Goal: Task Accomplishment & Management: Manage account settings

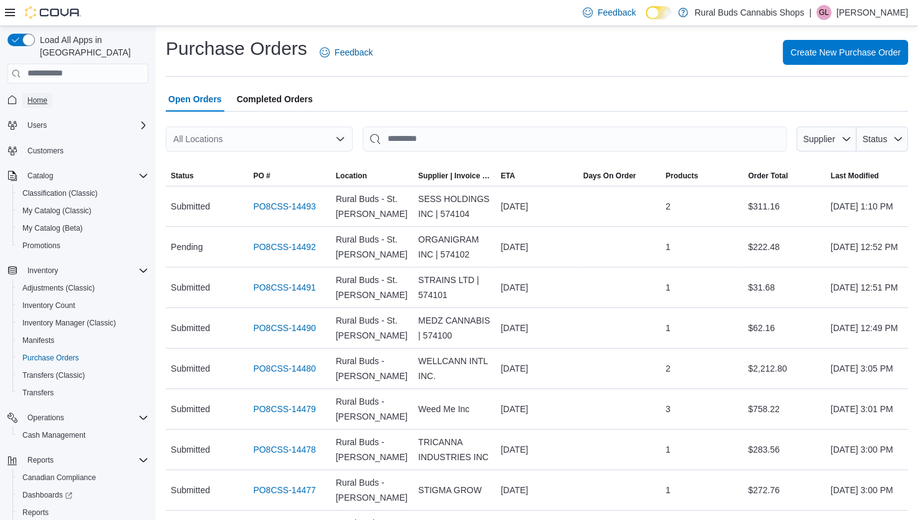
click at [41, 95] on span "Home" at bounding box center [37, 100] width 20 height 10
click at [65, 353] on span "Purchase Orders" at bounding box center [50, 358] width 57 height 10
click at [851, 58] on span "Create New Purchase Order" at bounding box center [845, 51] width 110 height 25
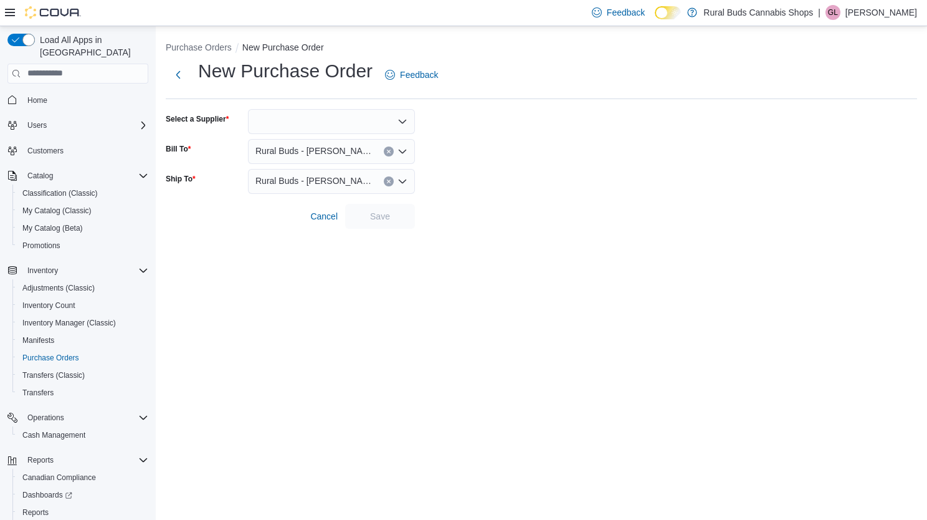
click at [310, 125] on div at bounding box center [331, 121] width 167 height 25
type input "****"
click at [315, 141] on span "KINS MEN JACKPOT BINGO" at bounding box center [338, 142] width 137 height 12
click at [384, 216] on span "Save" at bounding box center [380, 215] width 20 height 12
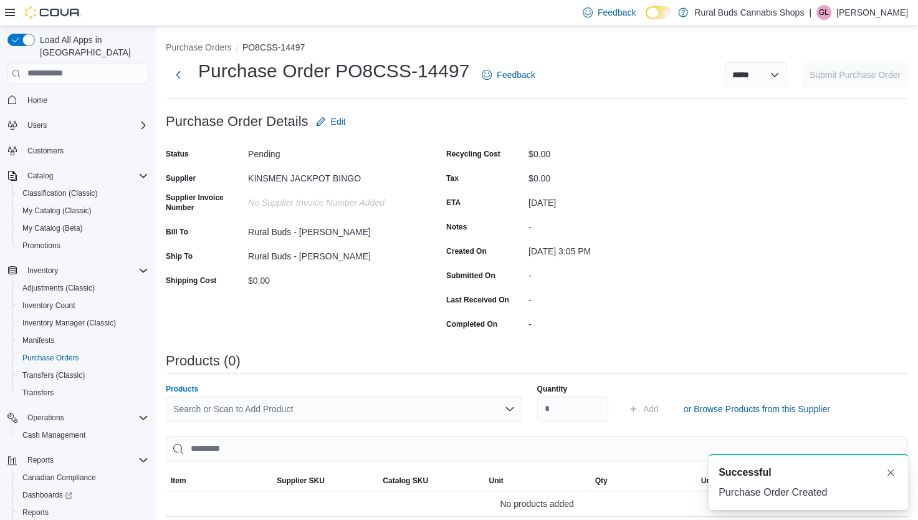
click at [333, 413] on div "Search or Scan to Add Product" at bounding box center [344, 408] width 356 height 25
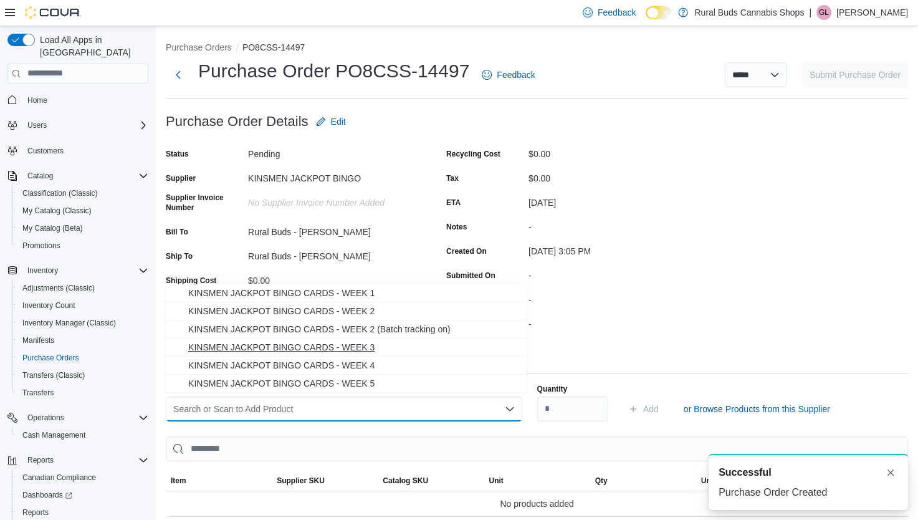
click at [361, 347] on span "KINSMEN JACKPOT BINGO CARDS - WEEK 3" at bounding box center [353, 347] width 331 height 12
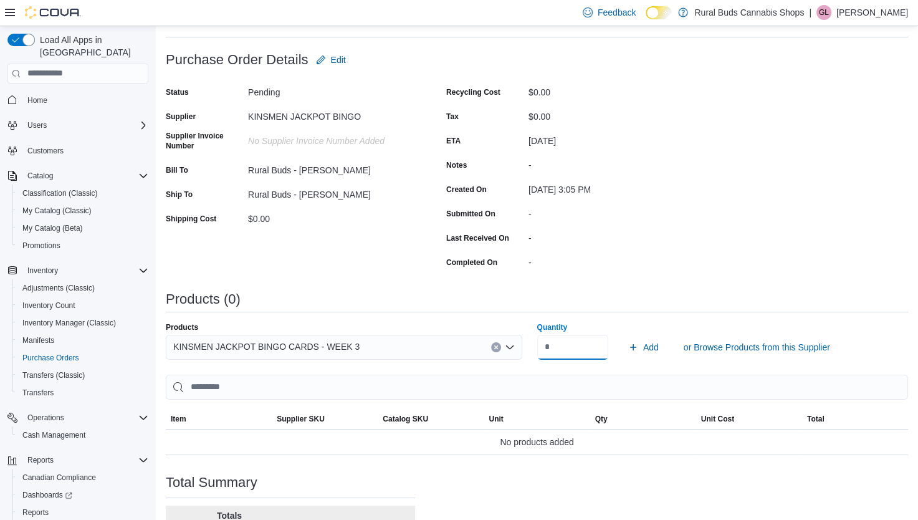
scroll to position [125, 0]
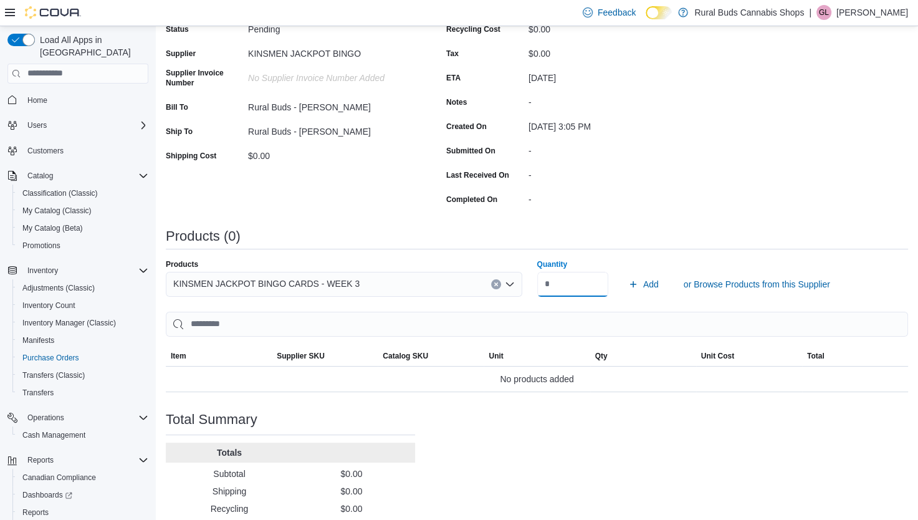
type input "**"
click at [623, 272] on button "Add" at bounding box center [643, 284] width 41 height 25
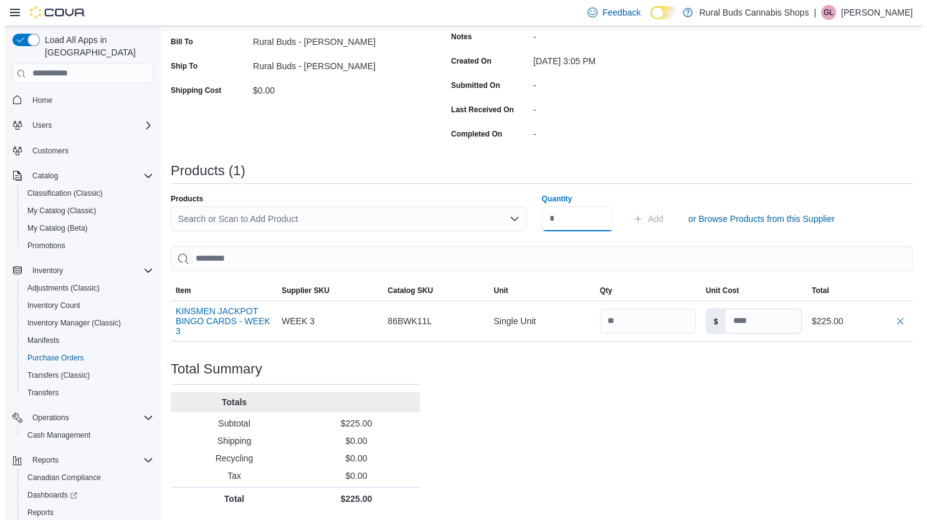
scroll to position [0, 0]
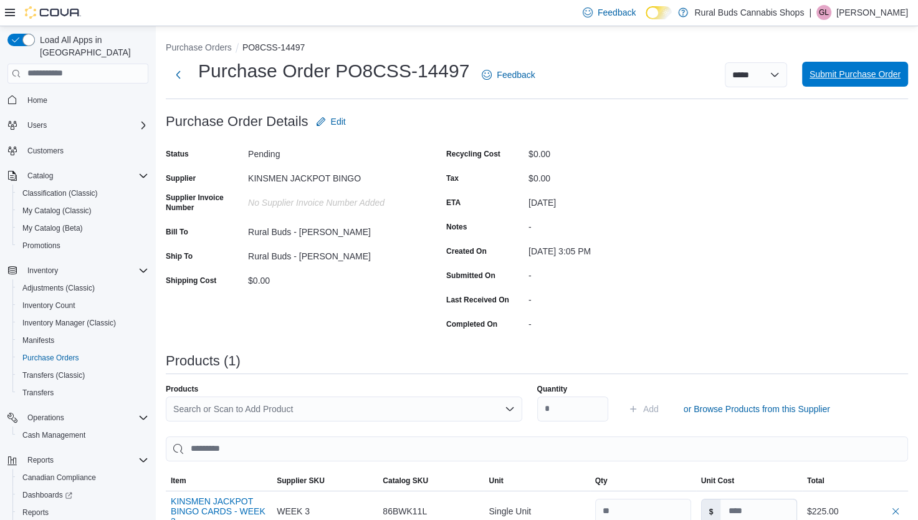
click at [861, 76] on span "Submit Purchase Order" at bounding box center [855, 74] width 91 height 12
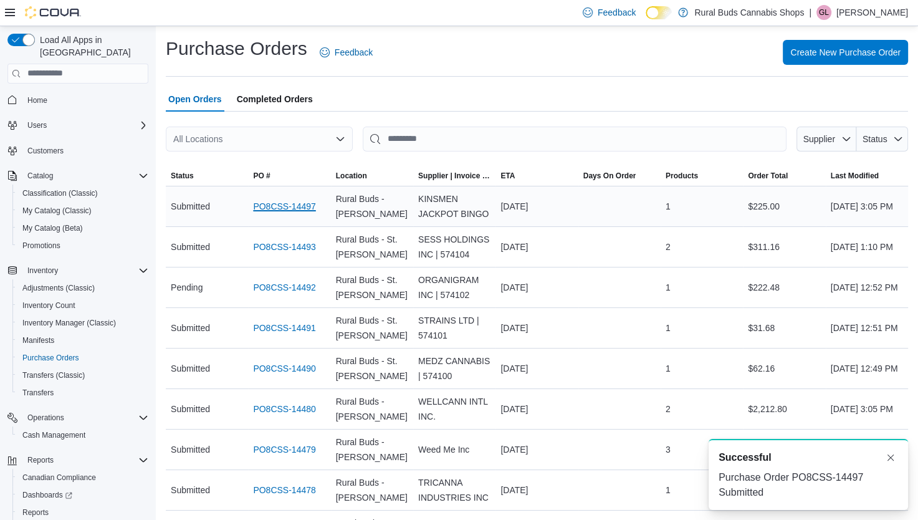
click at [297, 205] on link "PO8CSS-14497" at bounding box center [284, 206] width 62 height 15
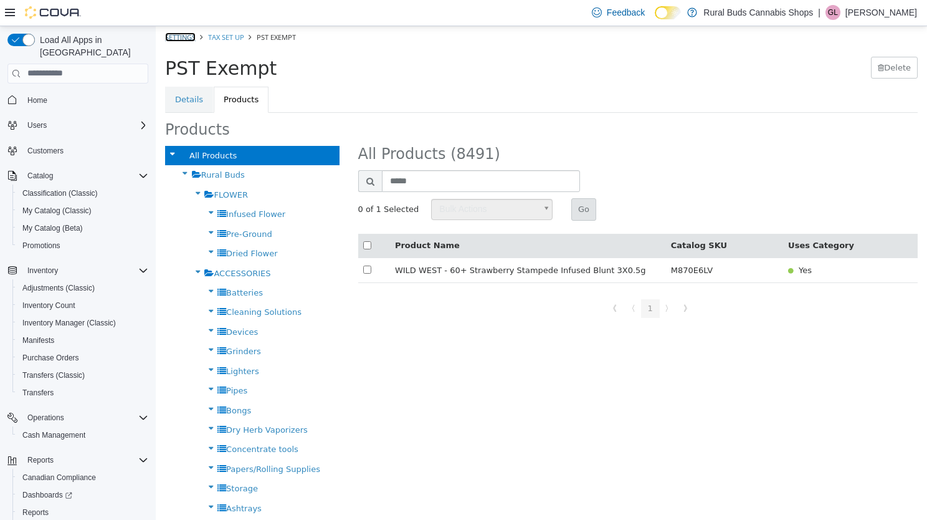
click at [191, 34] on link "Settings" at bounding box center [180, 36] width 31 height 9
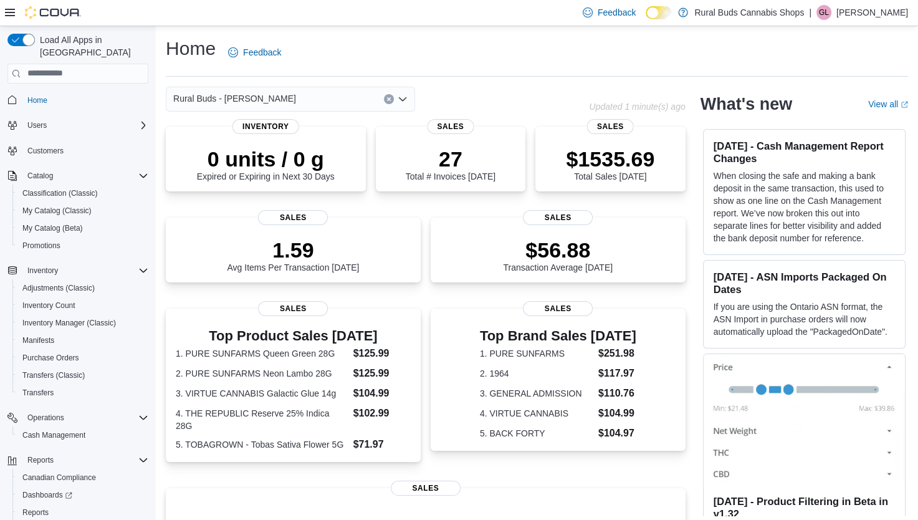
click at [406, 100] on icon "Open list of options" at bounding box center [403, 99] width 10 height 10
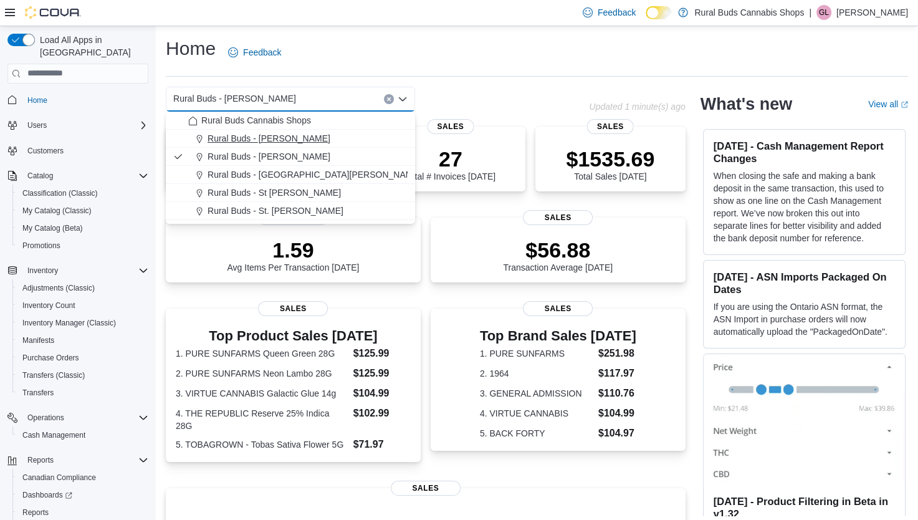
click at [267, 138] on span "Rural Buds - [PERSON_NAME]" at bounding box center [269, 138] width 123 height 12
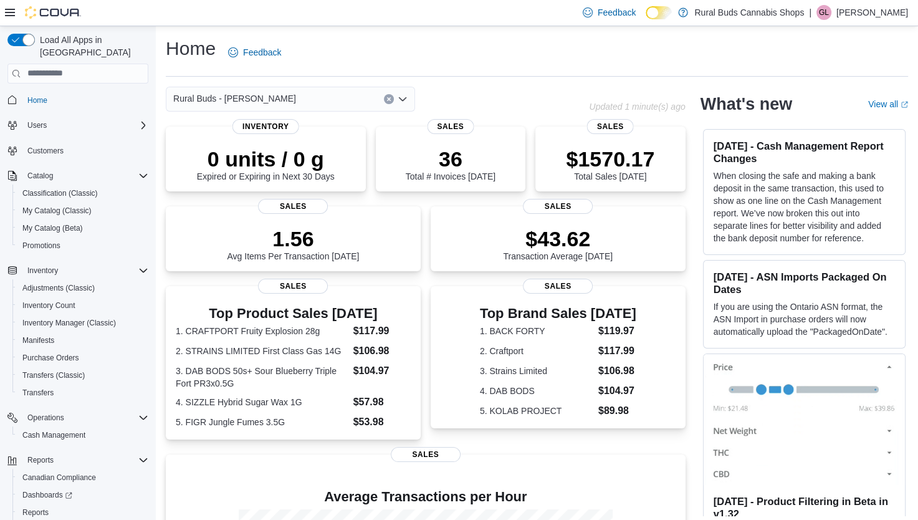
click at [402, 98] on icon "Open list of options" at bounding box center [403, 99] width 10 height 10
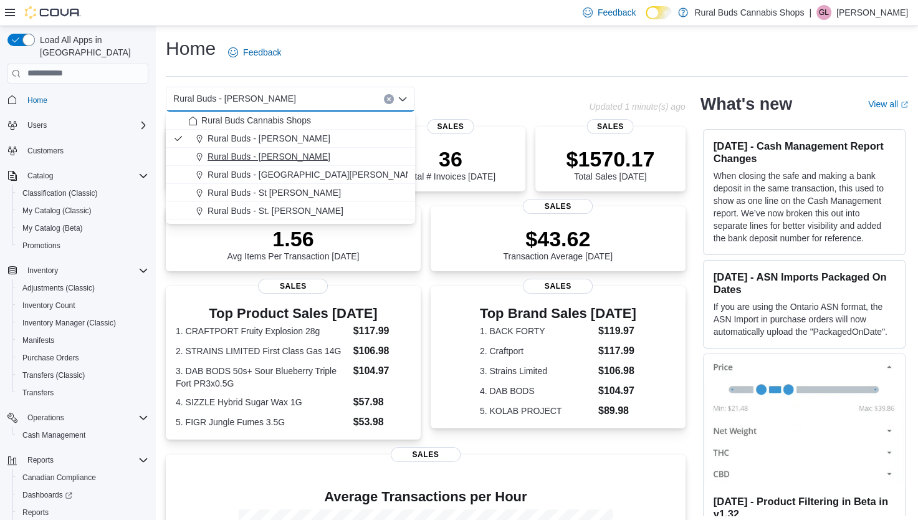
click at [274, 159] on span "Rural Buds - Morris" at bounding box center [269, 156] width 123 height 12
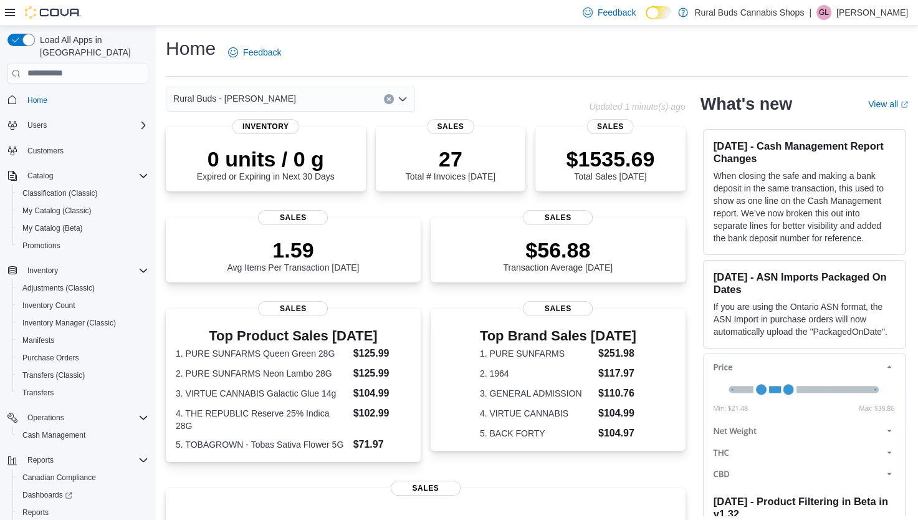
click at [404, 96] on icon "Open list of options" at bounding box center [403, 99] width 10 height 10
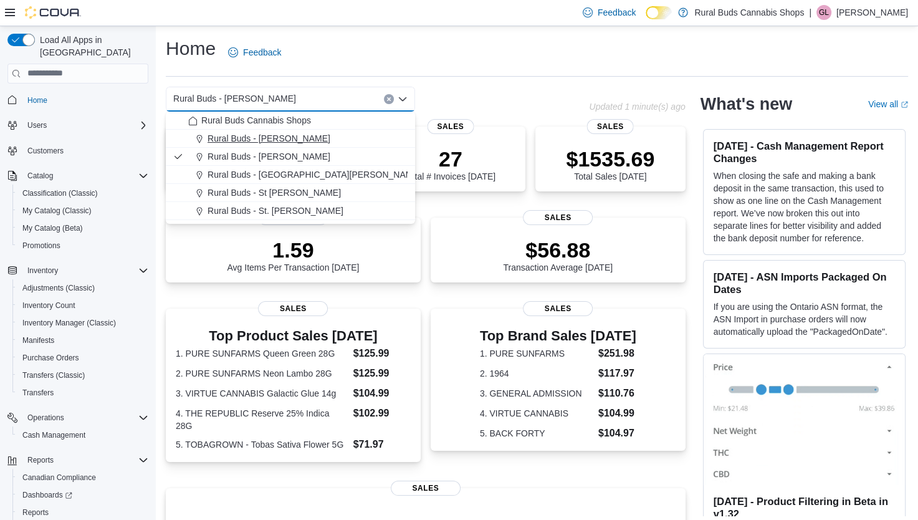
click at [283, 135] on span "Rural Buds - Carman" at bounding box center [269, 138] width 123 height 12
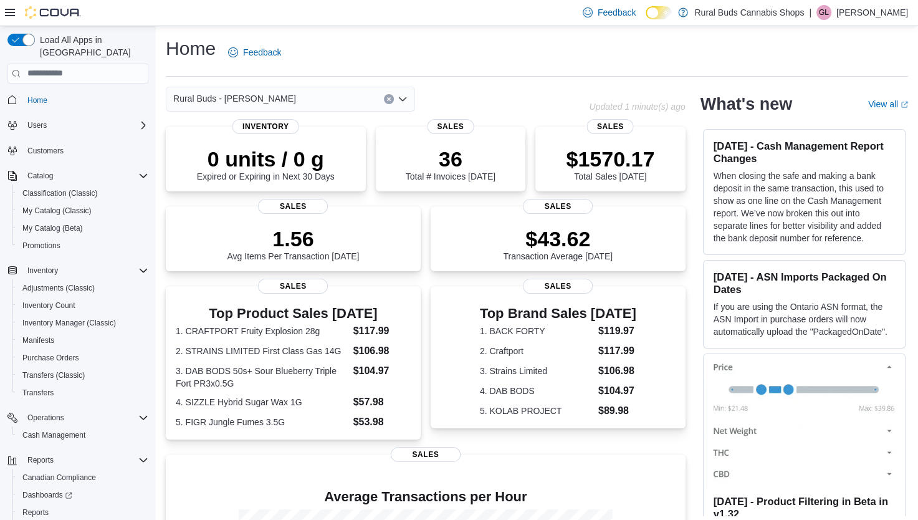
click at [396, 99] on div "Rural Buds - Carman" at bounding box center [290, 99] width 249 height 25
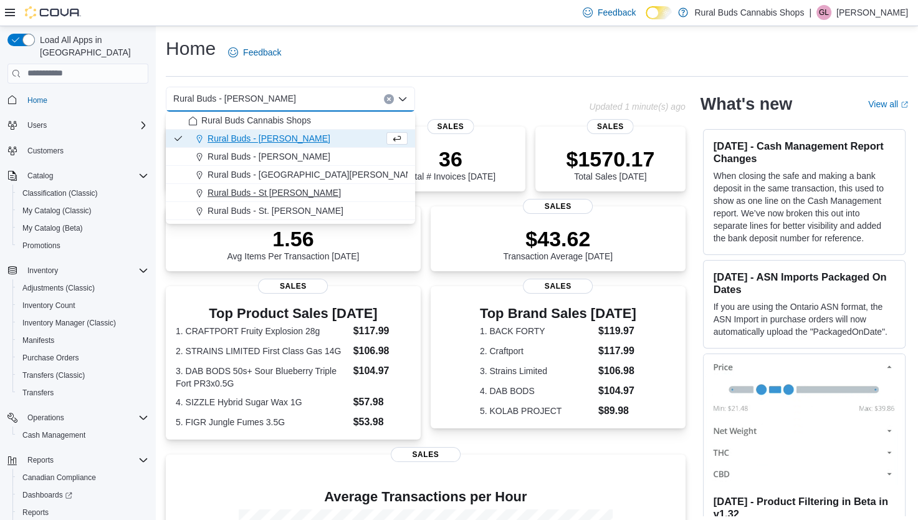
click at [279, 192] on span "Rural Buds - St Pierre Joly" at bounding box center [274, 192] width 133 height 12
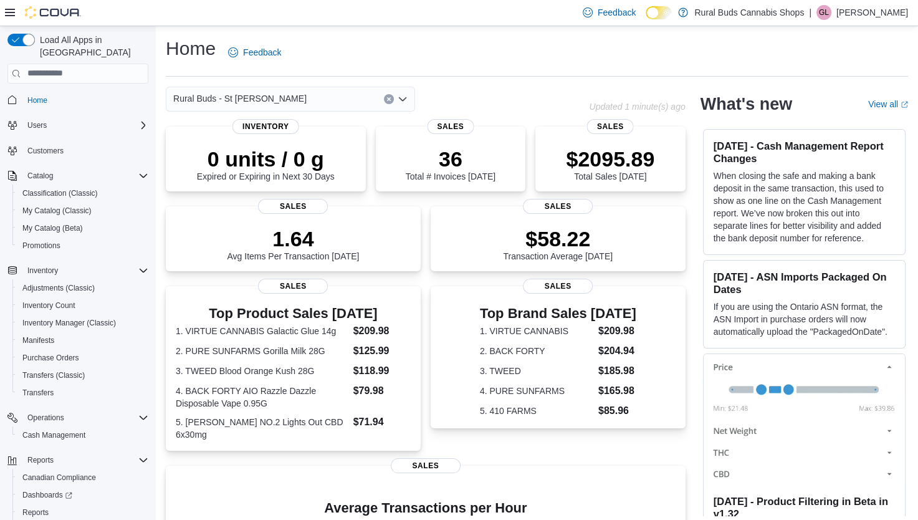
click at [404, 95] on icon "Open list of options" at bounding box center [403, 99] width 10 height 10
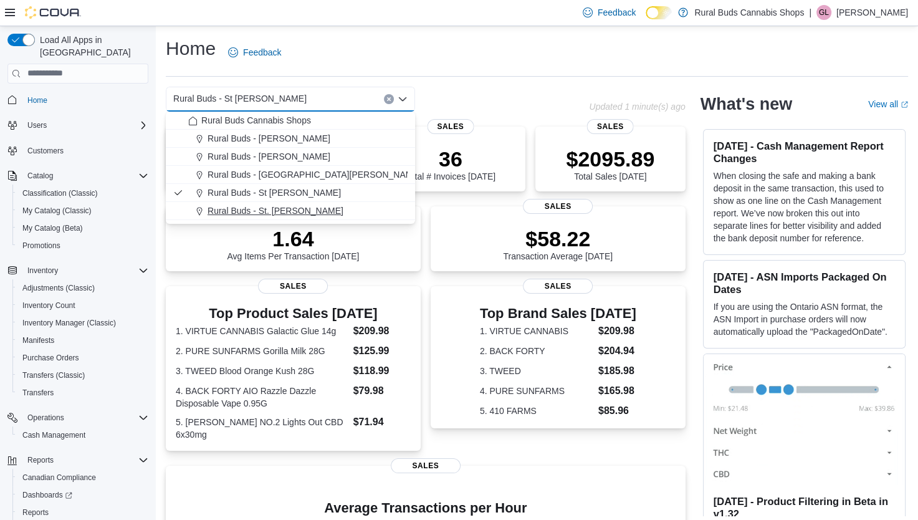
click at [264, 206] on span "Rural Buds - St. Adolphe" at bounding box center [276, 210] width 136 height 12
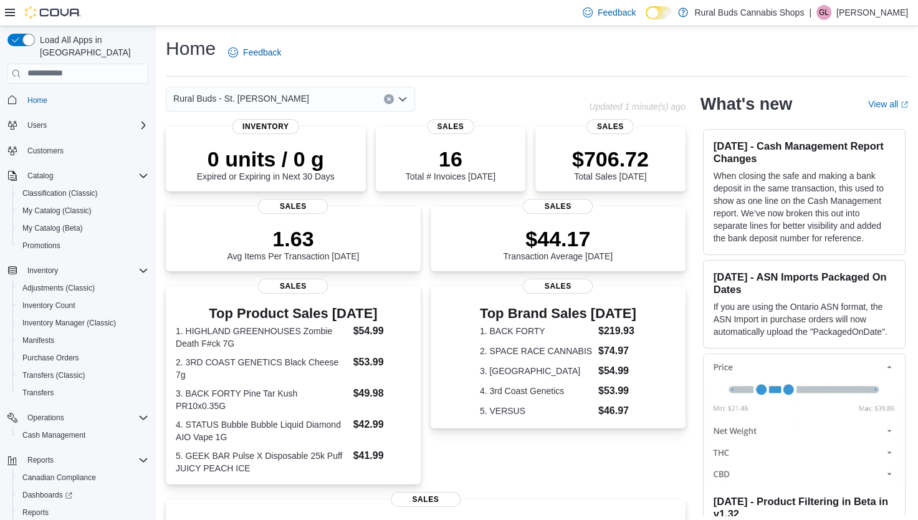
click at [401, 96] on icon "Open list of options" at bounding box center [403, 99] width 10 height 10
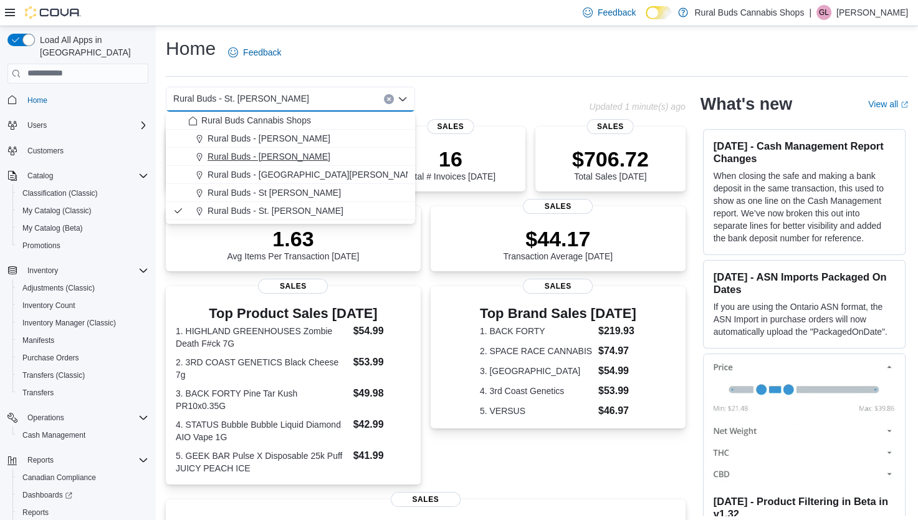
click at [266, 159] on span "Rural Buds - Morris" at bounding box center [269, 156] width 123 height 12
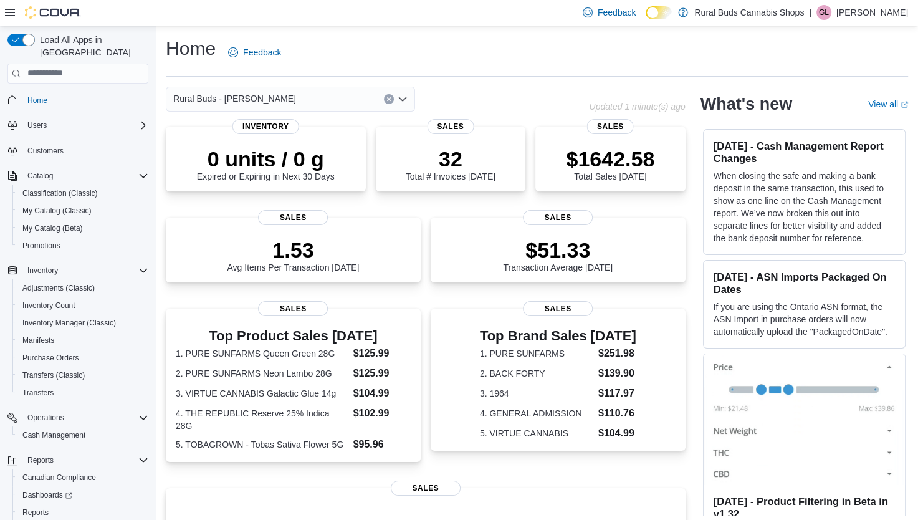
click at [460, 51] on div "Home Feedback" at bounding box center [537, 52] width 742 height 32
click at [883, 17] on p "[PERSON_NAME]" at bounding box center [872, 12] width 72 height 15
click at [831, 123] on span "Sign Out" at bounding box center [828, 120] width 34 height 12
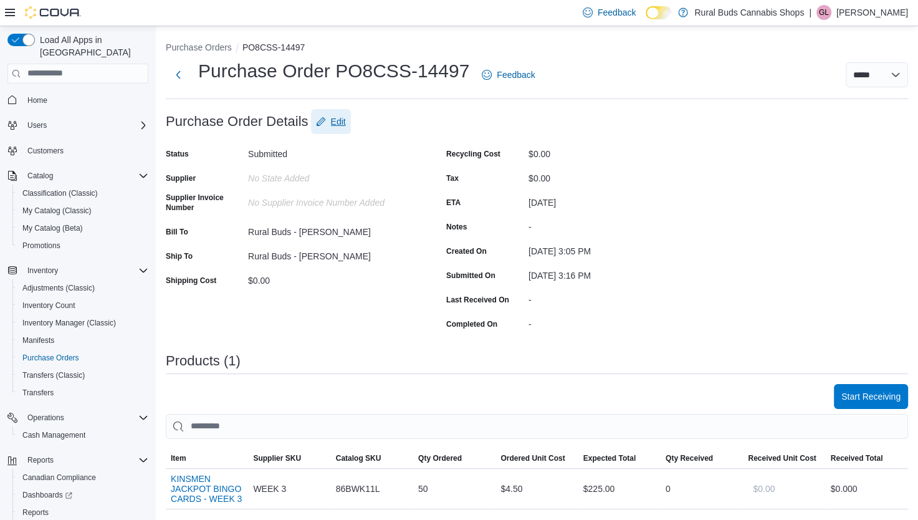
click at [345, 122] on span "Edit" at bounding box center [338, 121] width 15 height 12
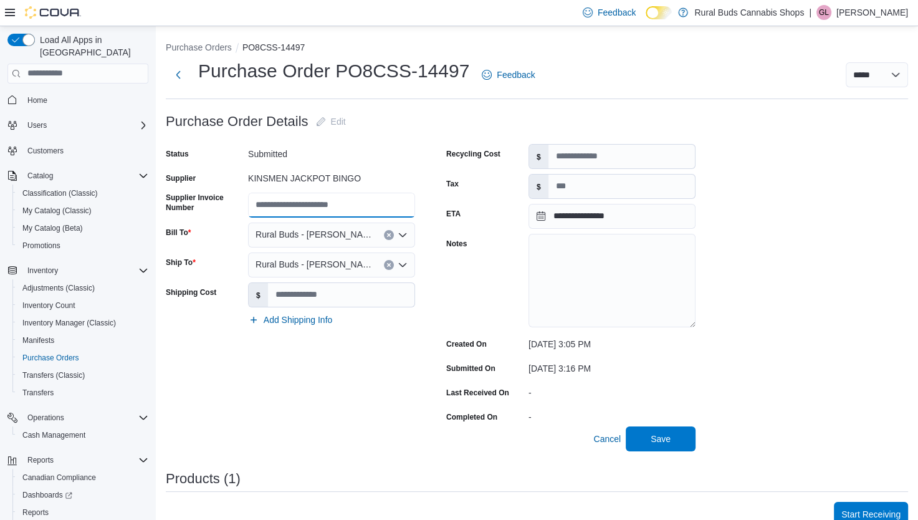
click at [289, 201] on input "Supplier Invoice Number" at bounding box center [331, 205] width 167 height 25
type input "**********"
click at [656, 441] on span "Save" at bounding box center [661, 438] width 20 height 12
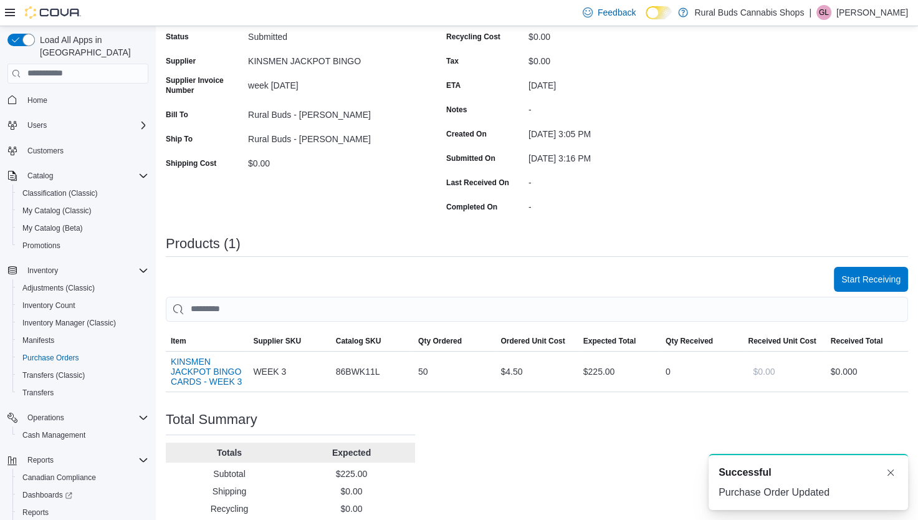
scroll to position [168, 0]
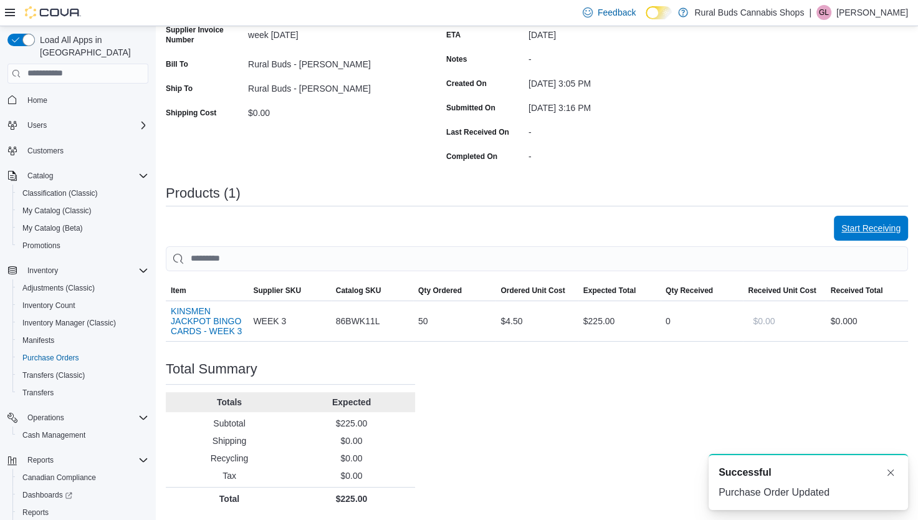
click at [890, 233] on span "Start Receiving" at bounding box center [870, 228] width 59 height 25
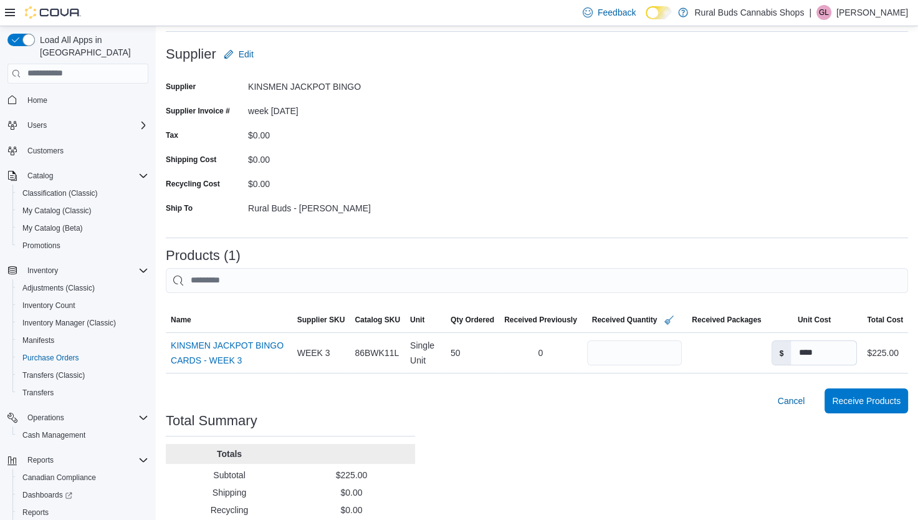
scroll to position [118, 0]
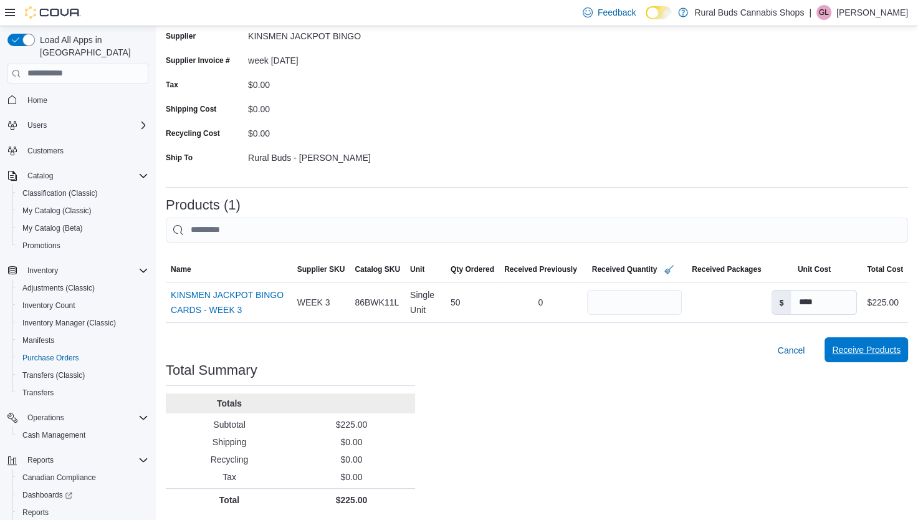
click at [876, 350] on span "Receive Products" at bounding box center [866, 349] width 69 height 12
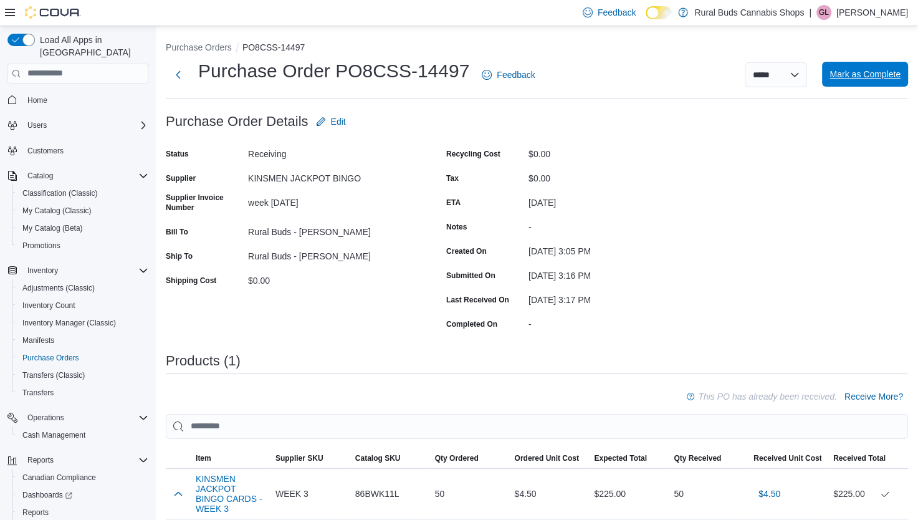
click at [888, 72] on span "Mark as Complete" at bounding box center [865, 74] width 71 height 12
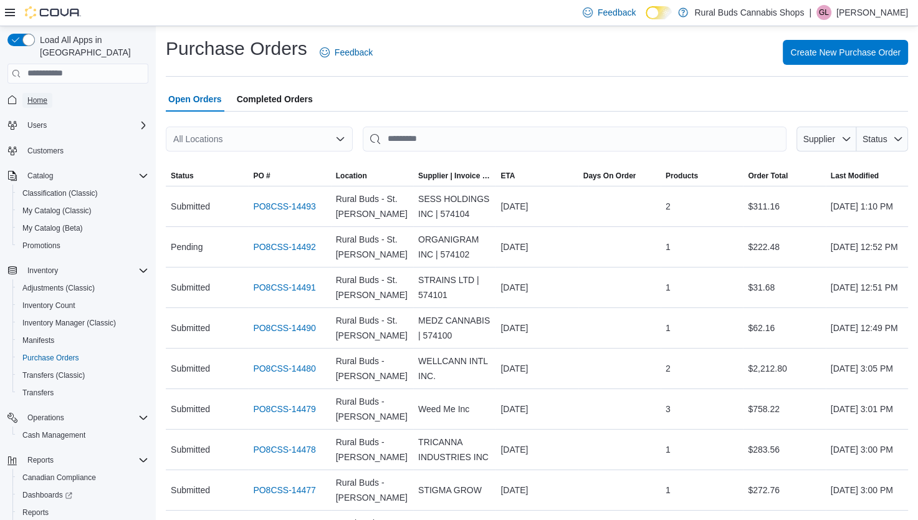
drag, startPoint x: 38, startPoint y: 84, endPoint x: 56, endPoint y: 97, distance: 22.3
click at [39, 95] on span "Home" at bounding box center [37, 100] width 20 height 10
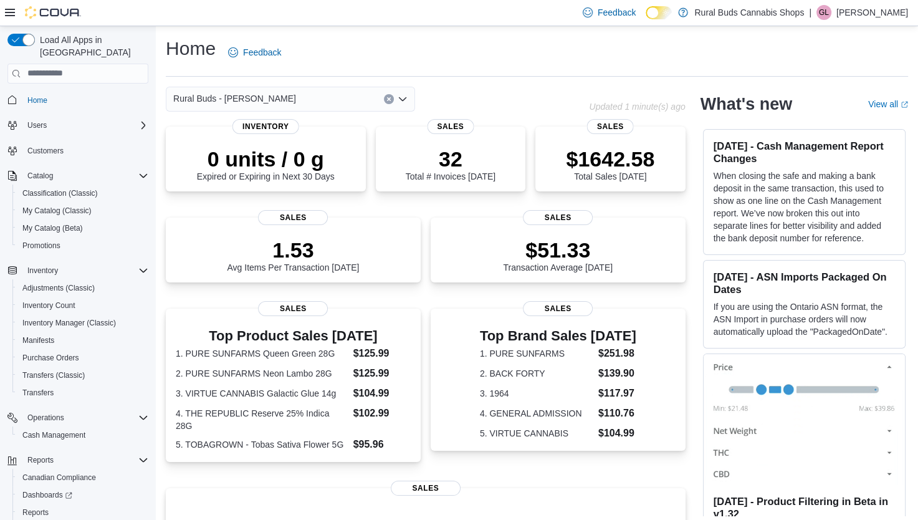
click at [403, 99] on icon "Open list of options" at bounding box center [402, 99] width 7 height 4
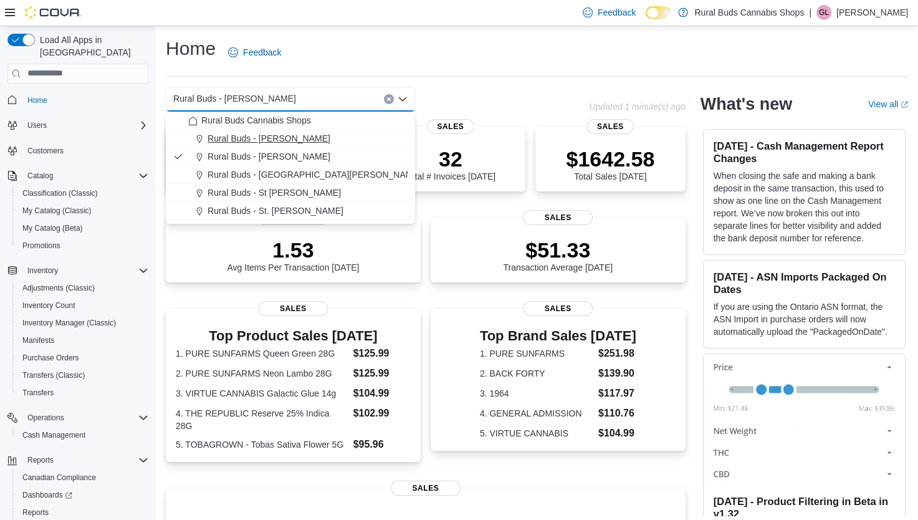
click at [272, 134] on span "Rural Buds - Carman" at bounding box center [269, 138] width 123 height 12
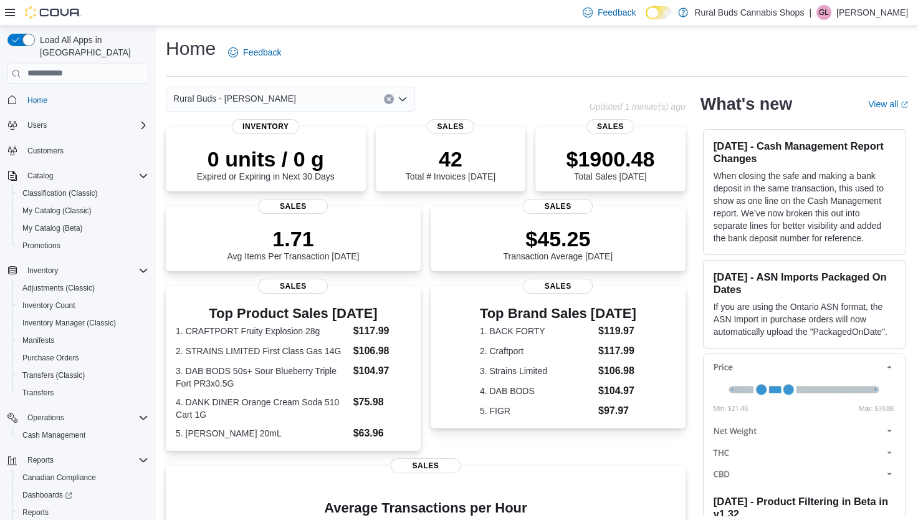
click at [403, 100] on icon "Open list of options" at bounding box center [402, 99] width 7 height 4
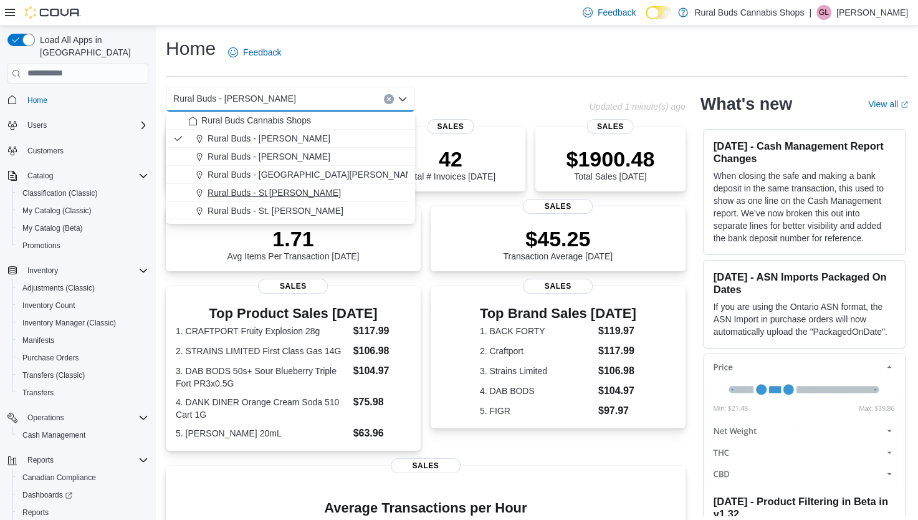
click at [297, 192] on span "Rural Buds - St Pierre Joly" at bounding box center [274, 192] width 133 height 12
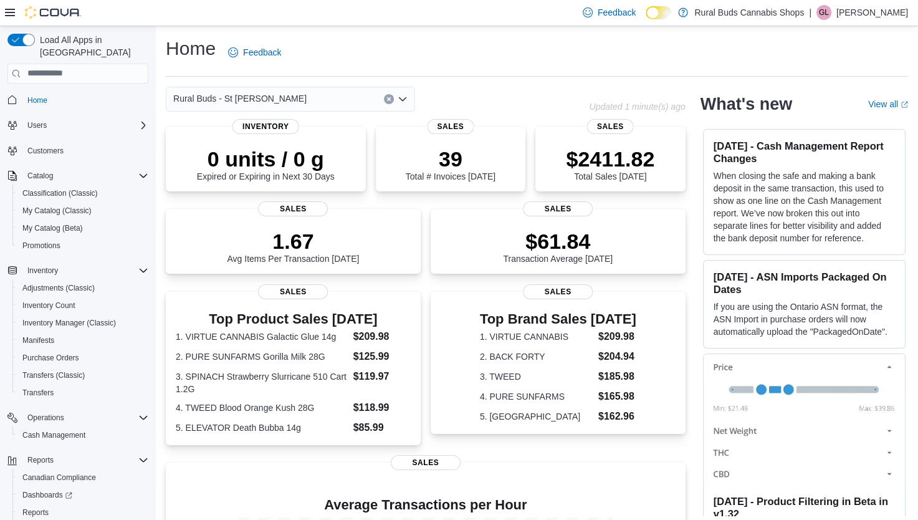
click at [403, 103] on div "Rural Buds - St Pierre Joly" at bounding box center [290, 99] width 249 height 25
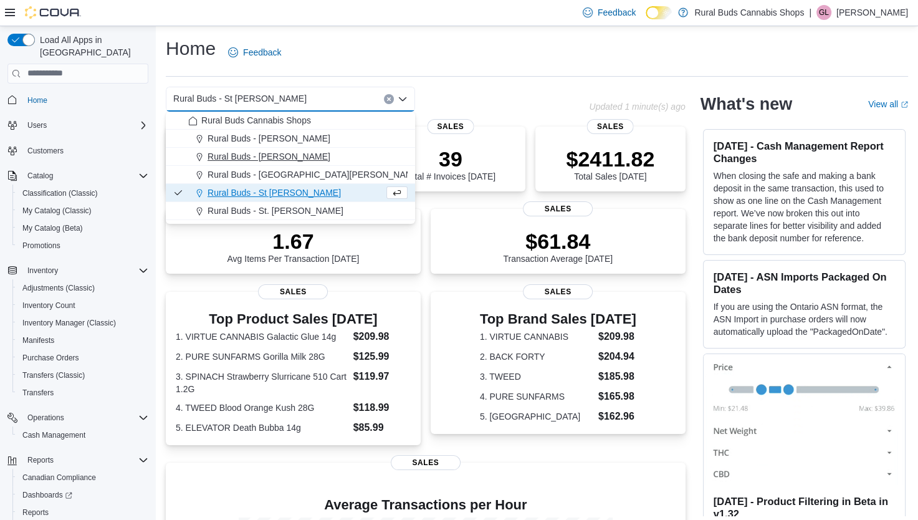
click at [267, 155] on span "Rural Buds - Morris" at bounding box center [269, 156] width 123 height 12
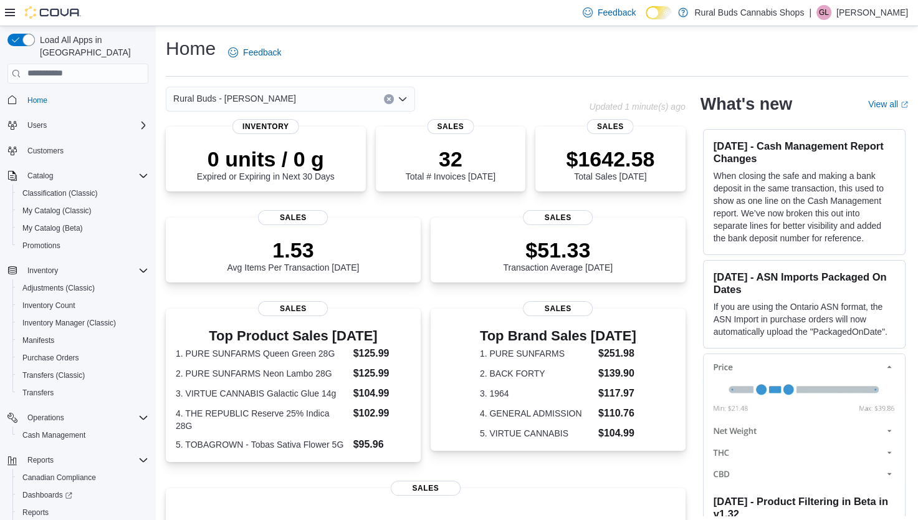
click at [405, 97] on icon "Open list of options" at bounding box center [402, 99] width 7 height 4
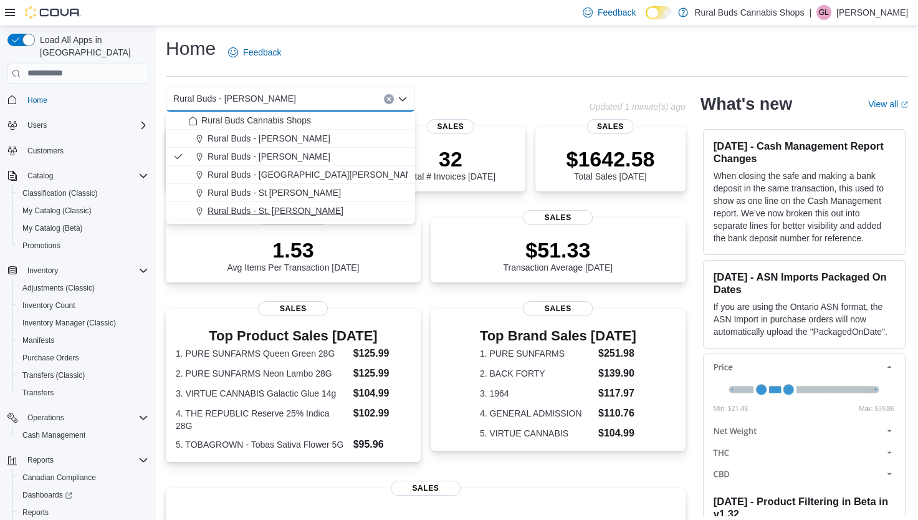
click at [287, 213] on span "Rural Buds - St. Adolphe" at bounding box center [276, 210] width 136 height 12
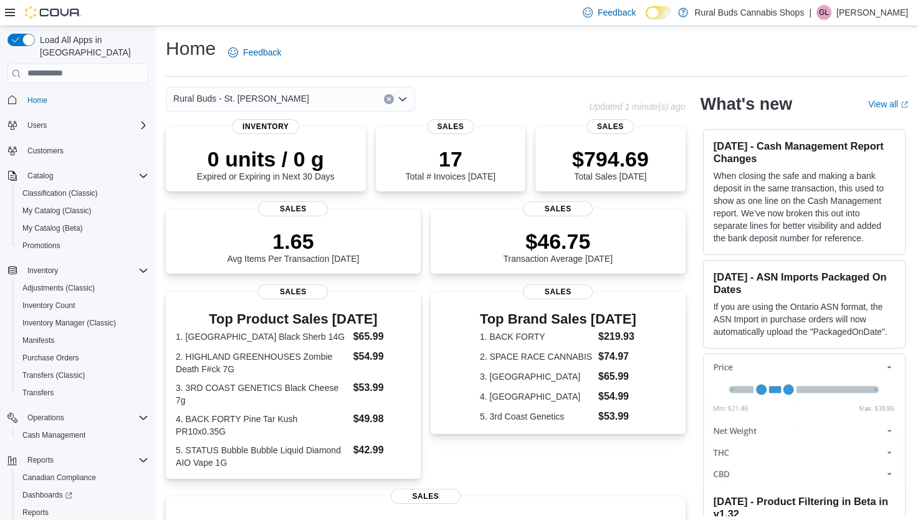
click at [407, 100] on icon "Open list of options" at bounding box center [403, 99] width 10 height 10
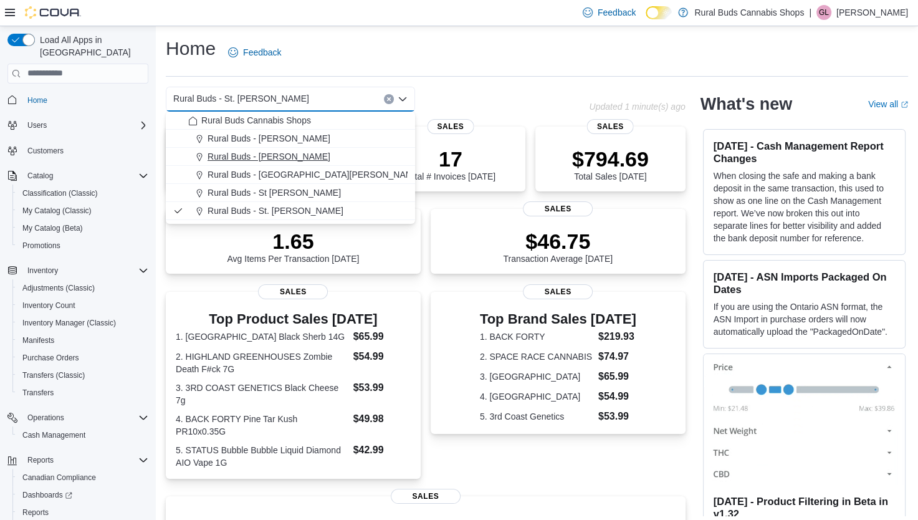
click at [272, 158] on span "Rural Buds - Morris" at bounding box center [269, 156] width 123 height 12
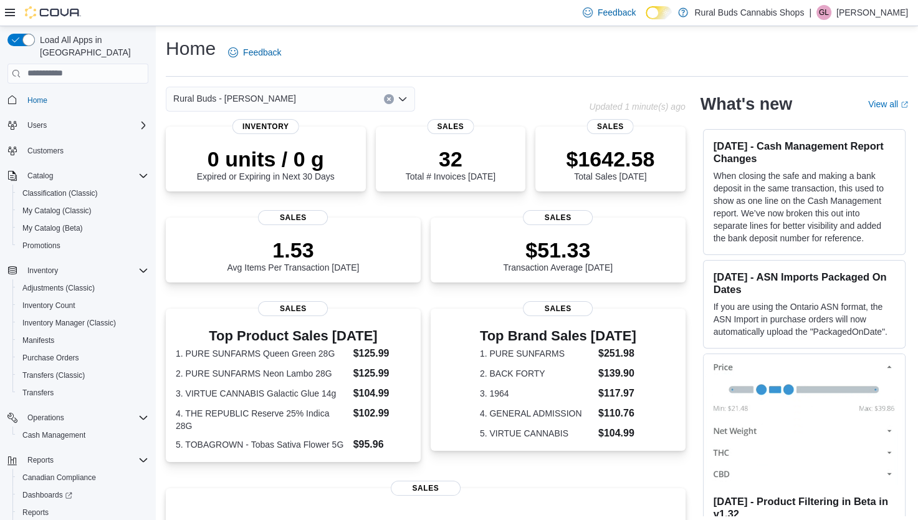
click at [865, 11] on p "[PERSON_NAME]" at bounding box center [872, 12] width 72 height 15
drag, startPoint x: 865, startPoint y: 11, endPoint x: 835, endPoint y: 121, distance: 114.3
click at [835, 121] on span "Sign Out" at bounding box center [828, 120] width 34 height 12
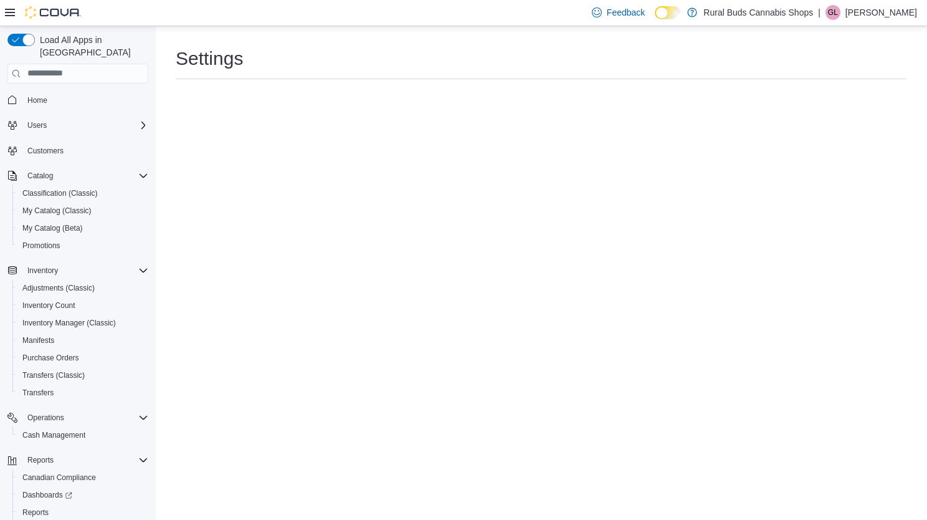
click at [895, 16] on p "[PERSON_NAME]" at bounding box center [882, 12] width 72 height 15
click at [845, 121] on span "Sign Out" at bounding box center [837, 120] width 34 height 12
